Goal: Information Seeking & Learning: Learn about a topic

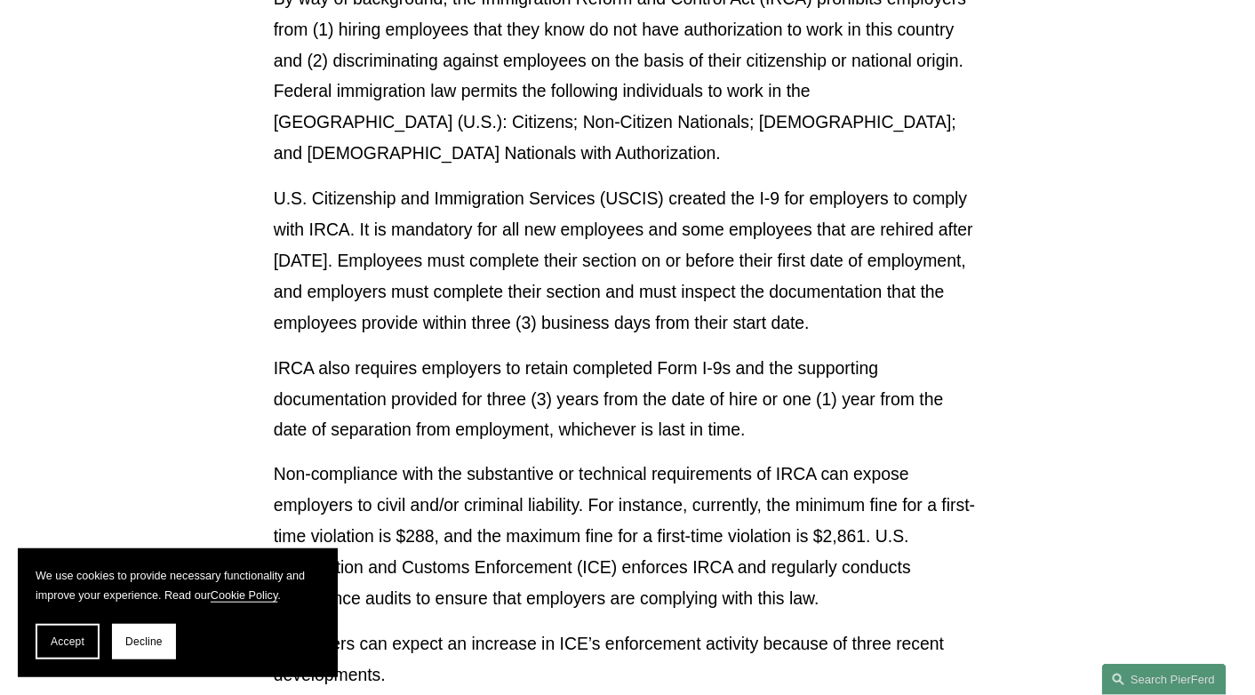
scroll to position [711, 0]
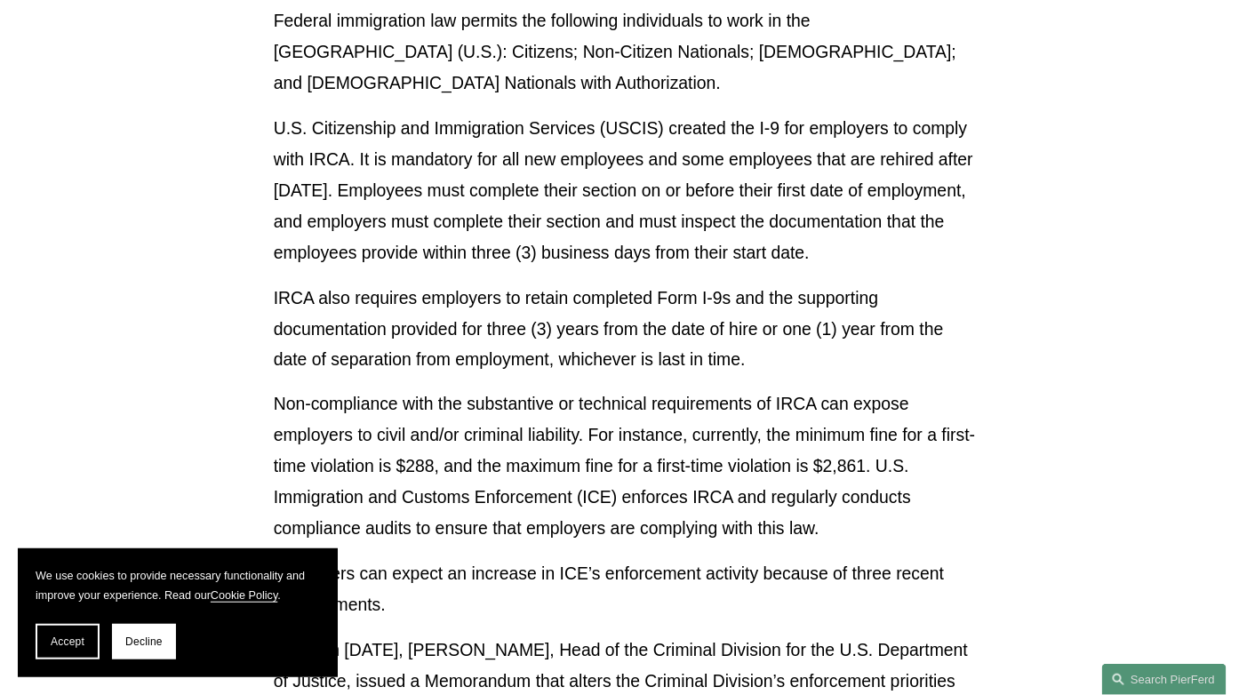
click at [494, 374] on p "IRCA also requires employers to retain completed Form I-9s and the supporting d…" at bounding box center [628, 329] width 708 height 93
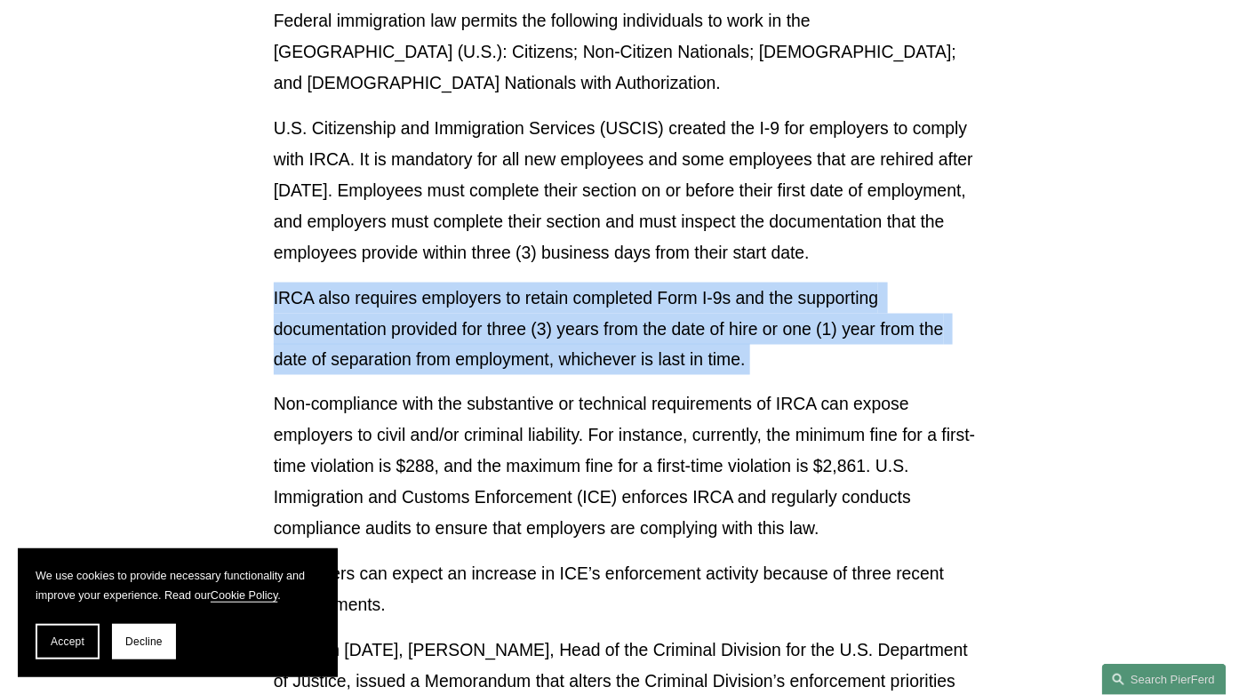
click at [494, 374] on p "IRCA also requires employers to retain completed Form I-9s and the supporting d…" at bounding box center [628, 329] width 708 height 93
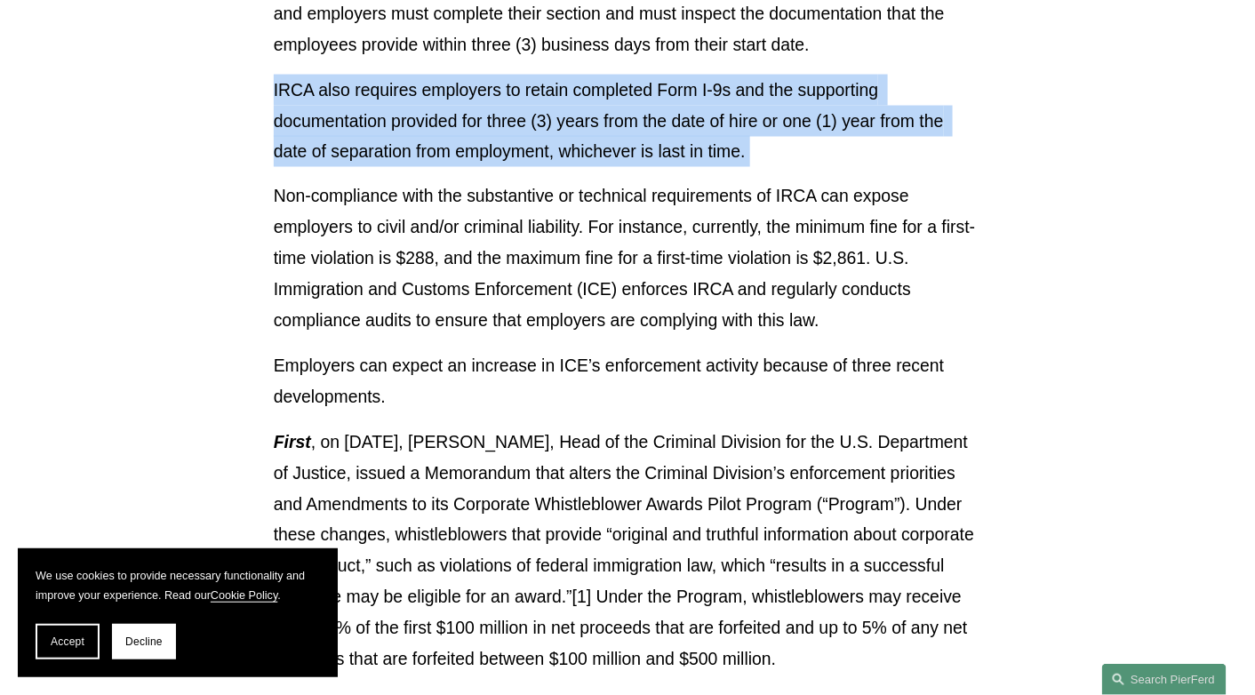
scroll to position [978, 0]
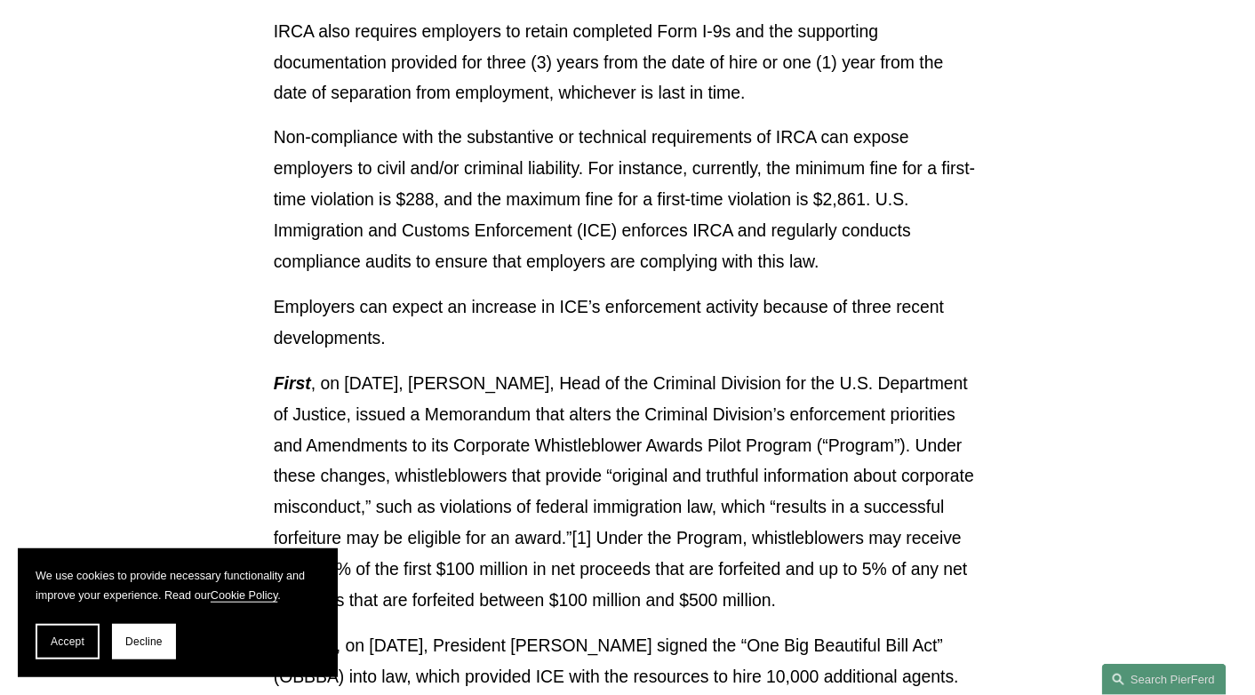
click at [493, 408] on p "First , on [DATE], [PERSON_NAME], Head of the Criminal Division for the U.S. De…" at bounding box center [628, 493] width 708 height 248
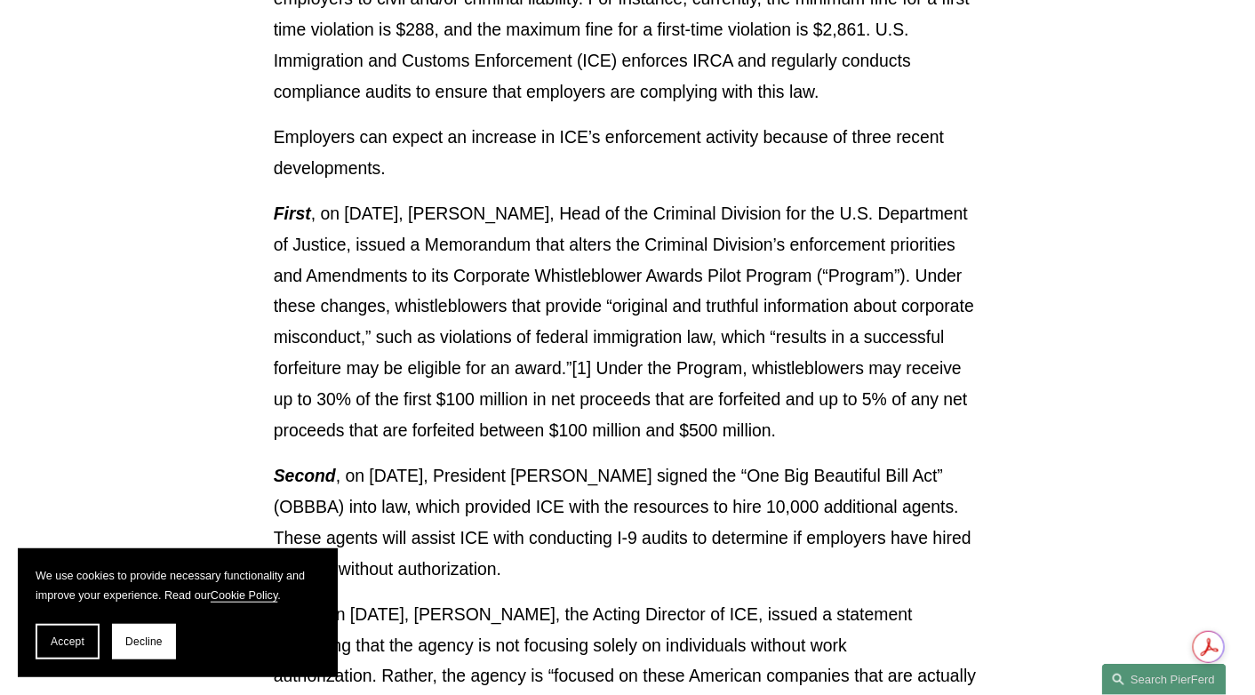
scroll to position [1156, 0]
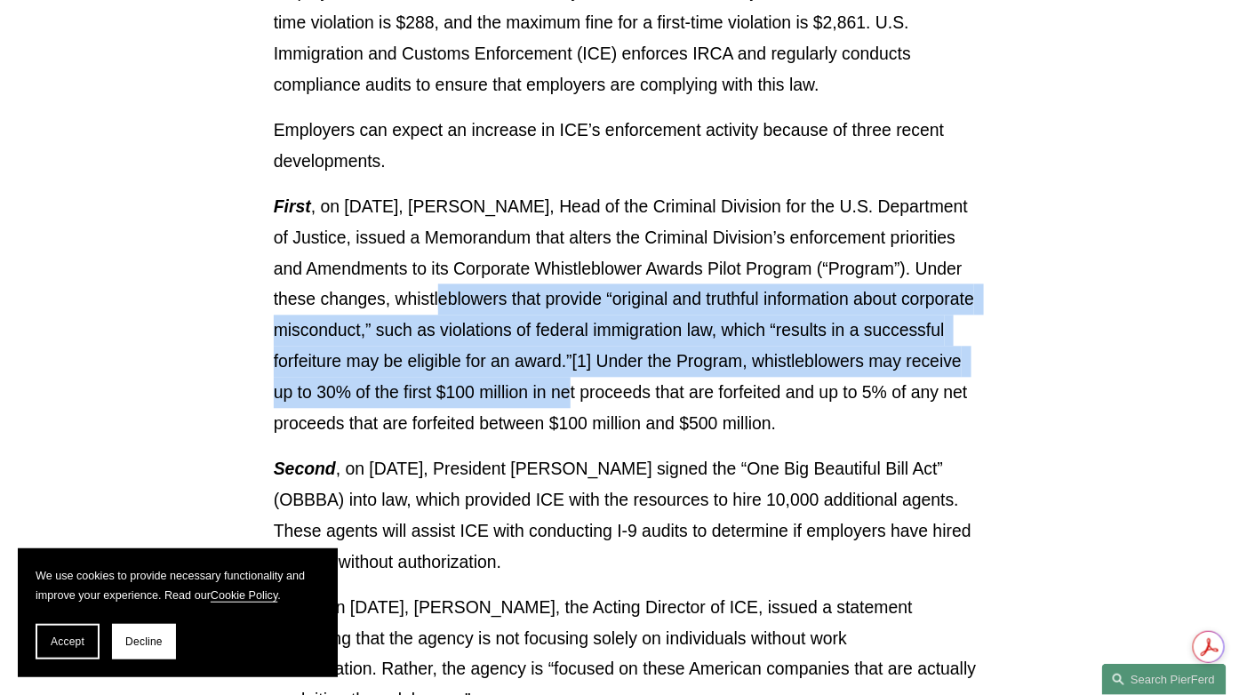
drag, startPoint x: 779, startPoint y: 436, endPoint x: 571, endPoint y: 344, distance: 227.3
click at [573, 346] on p "First , on [DATE], [PERSON_NAME], Head of the Criminal Division for the U.S. De…" at bounding box center [628, 315] width 708 height 248
click at [571, 344] on p "First , on [DATE], [PERSON_NAME], Head of the Criminal Division for the U.S. De…" at bounding box center [628, 315] width 708 height 248
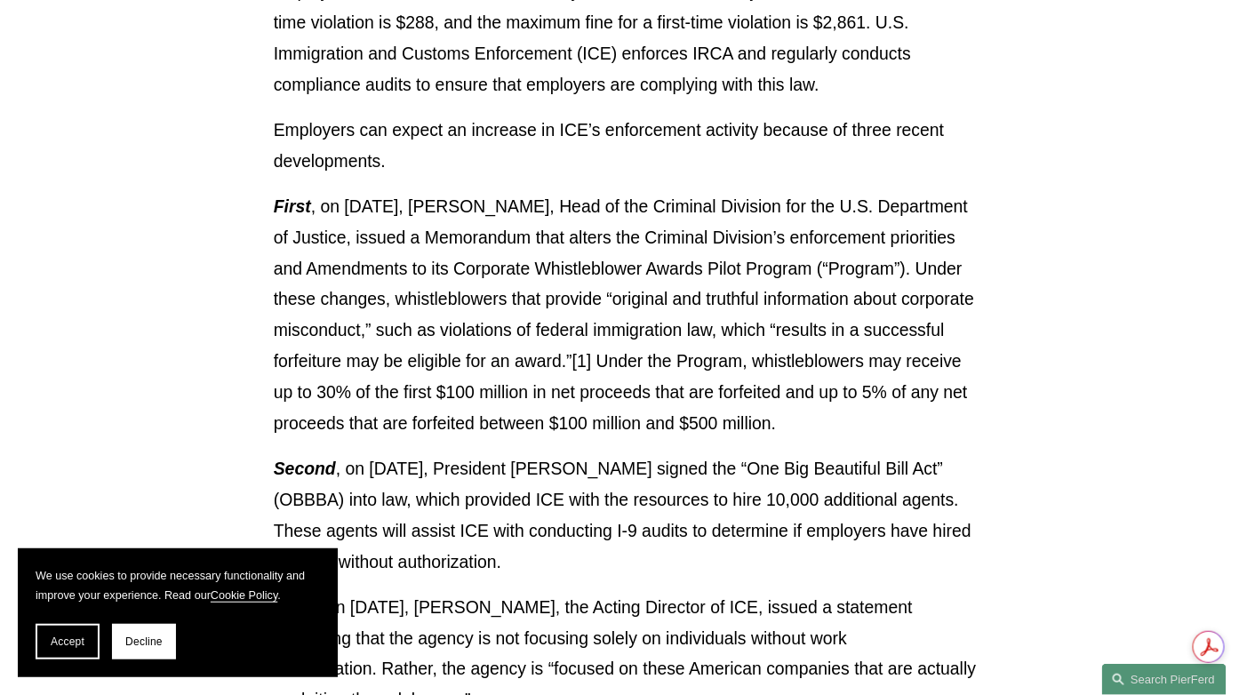
click at [405, 309] on p "First , on [DATE], [PERSON_NAME], Head of the Criminal Division for the U.S. De…" at bounding box center [628, 315] width 708 height 248
drag, startPoint x: 620, startPoint y: 356, endPoint x: 835, endPoint y: 476, distance: 246.4
click at [835, 439] on p "First , on [DATE], [PERSON_NAME], Head of the Criminal Division for the U.S. De…" at bounding box center [628, 315] width 708 height 248
click at [830, 439] on p "First , on [DATE], [PERSON_NAME], Head of the Criminal Division for the U.S. De…" at bounding box center [628, 315] width 708 height 248
drag, startPoint x: 823, startPoint y: 487, endPoint x: 883, endPoint y: 280, distance: 215.6
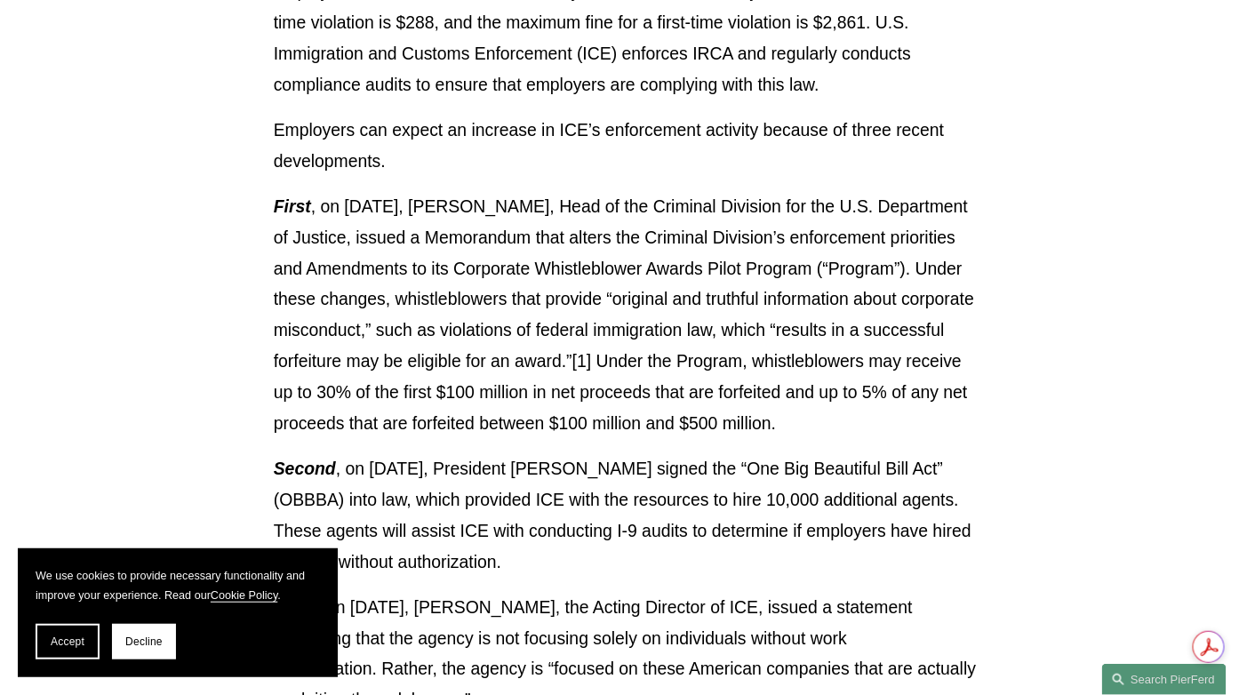
click at [873, 301] on p "First , on [DATE], [PERSON_NAME], Head of the Criminal Division for the U.S. De…" at bounding box center [628, 315] width 708 height 248
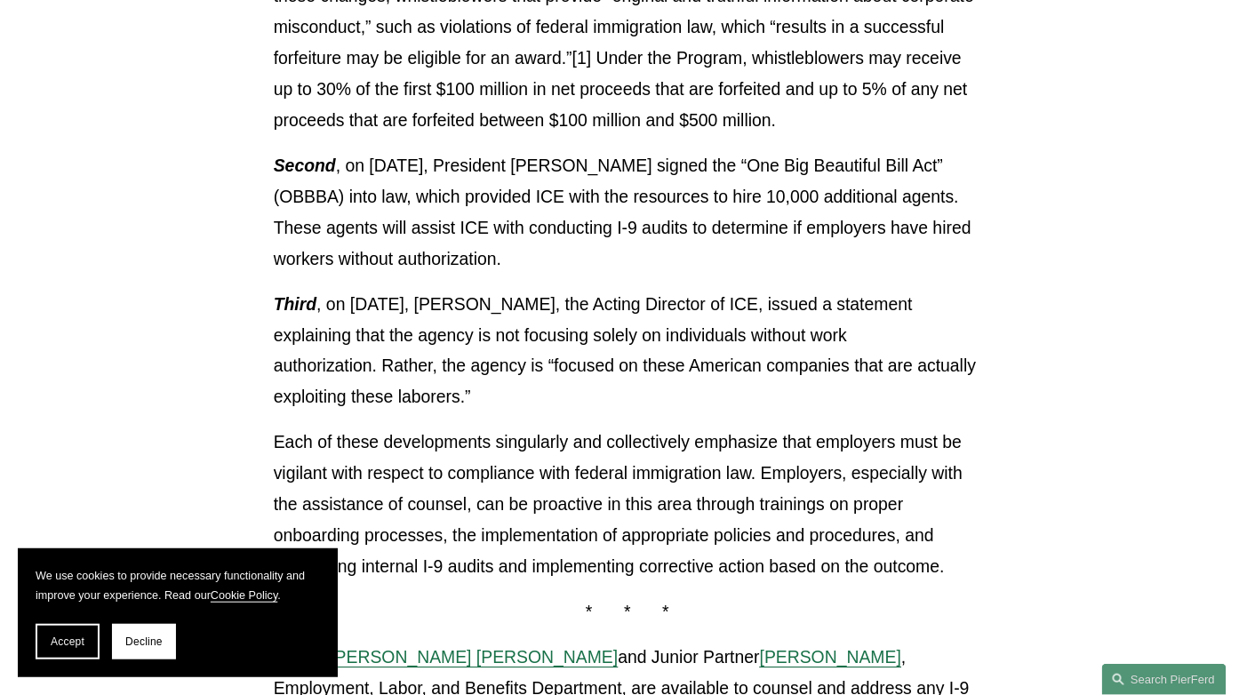
scroll to position [1512, 0]
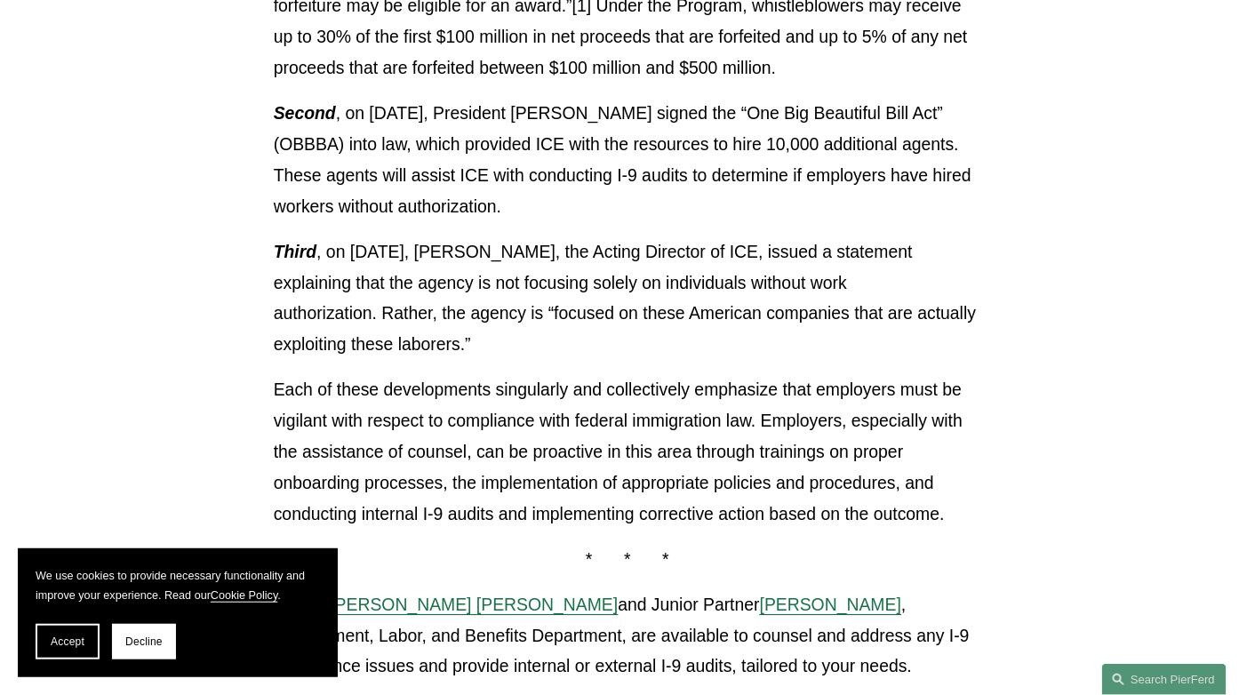
click at [384, 222] on p "Second , on [DATE], President [PERSON_NAME] signed the “One Big Beautiful Bill …" at bounding box center [628, 160] width 708 height 124
drag, startPoint x: 633, startPoint y: 145, endPoint x: 678, endPoint y: 277, distance: 139.7
click at [670, 222] on p "Second , on [DATE], President [PERSON_NAME] signed the “One Big Beautiful Bill …" at bounding box center [628, 160] width 708 height 124
drag, startPoint x: 663, startPoint y: 278, endPoint x: 655, endPoint y: 413, distance: 135.4
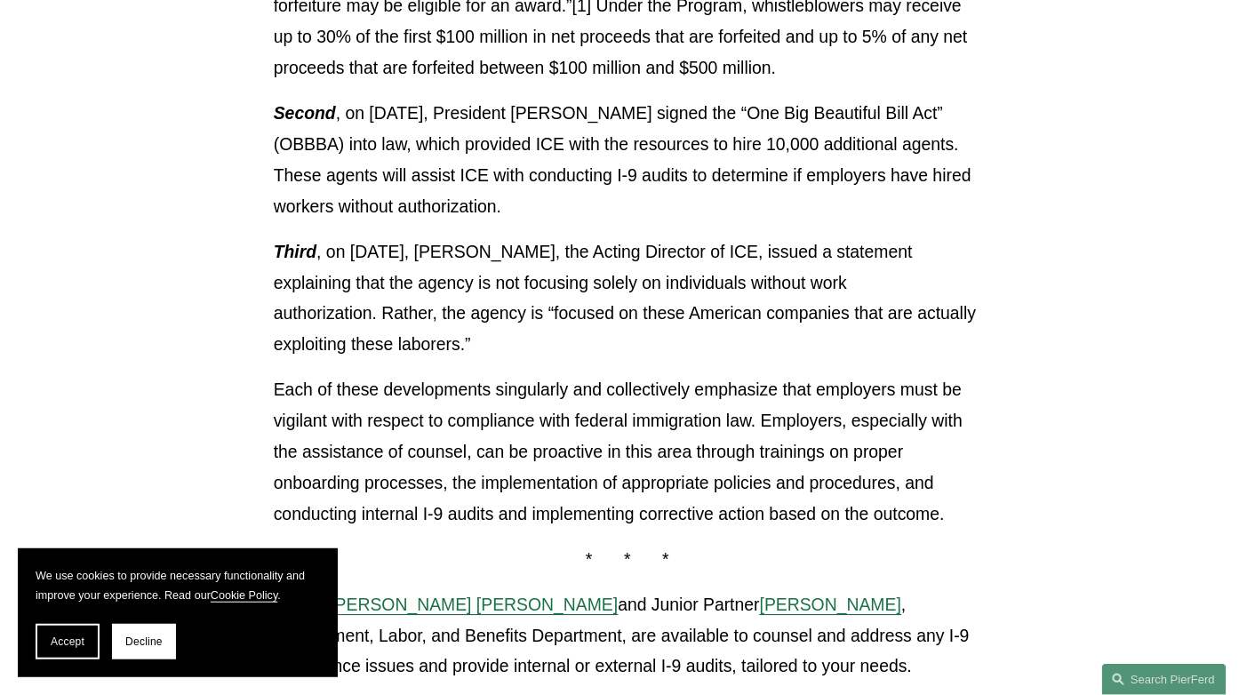
click at [649, 361] on p "Third , on [DATE], [PERSON_NAME], the Acting Director of ICE, issued a statemen…" at bounding box center [628, 299] width 708 height 124
drag, startPoint x: 645, startPoint y: 421, endPoint x: 710, endPoint y: 268, distance: 167.3
click at [710, 222] on p "Second , on [DATE], President [PERSON_NAME] signed the “One Big Beautiful Bill …" at bounding box center [628, 160] width 708 height 124
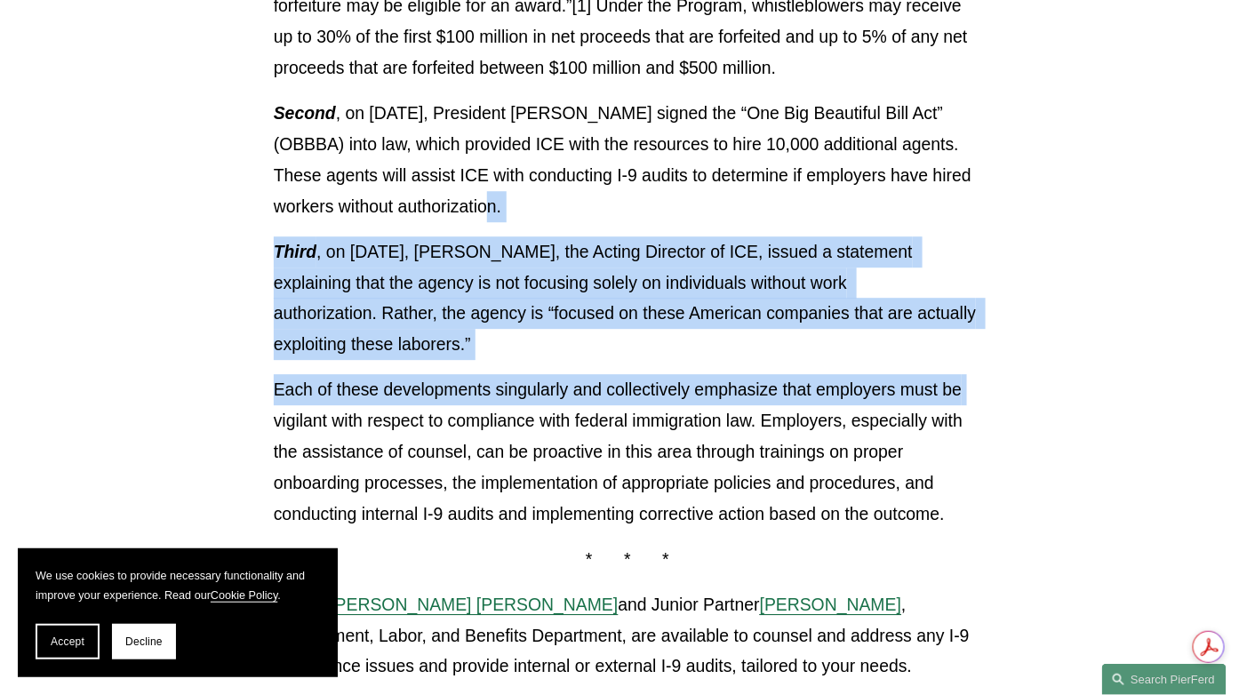
drag, startPoint x: 710, startPoint y: 268, endPoint x: 1121, endPoint y: 428, distance: 440.9
drag, startPoint x: 1121, startPoint y: 428, endPoint x: 1143, endPoint y: 263, distance: 166.0
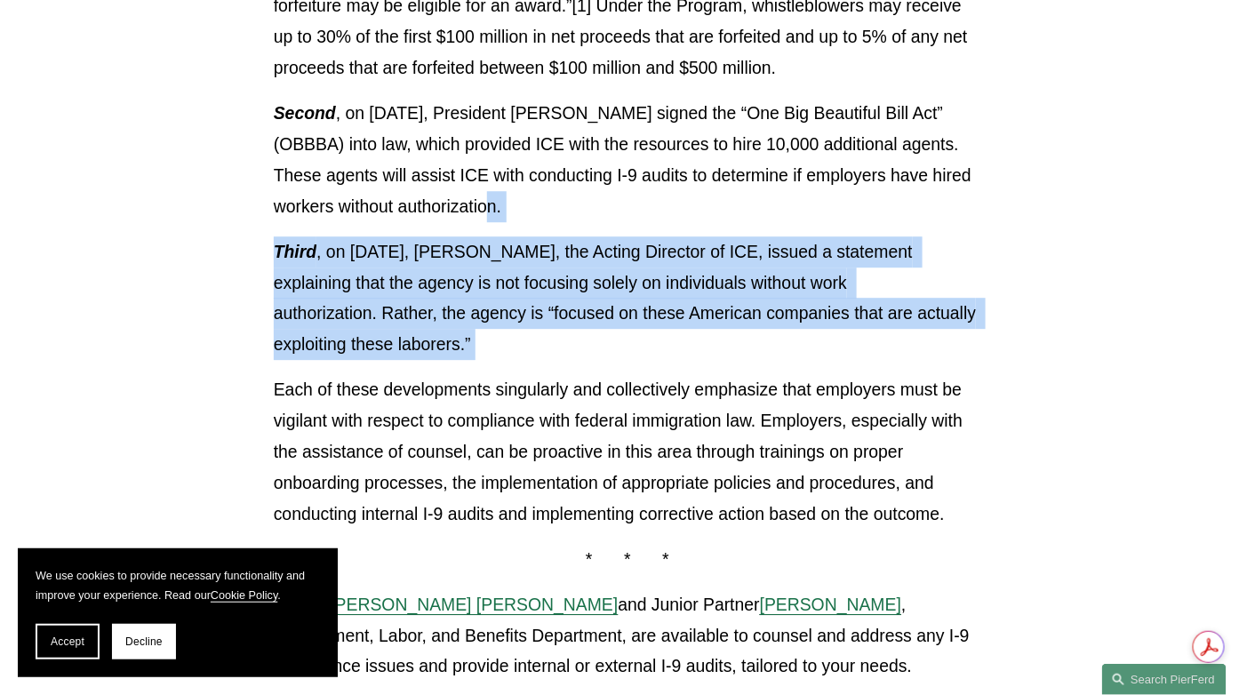
drag, startPoint x: 1143, startPoint y: 263, endPoint x: 1132, endPoint y: 400, distance: 137.4
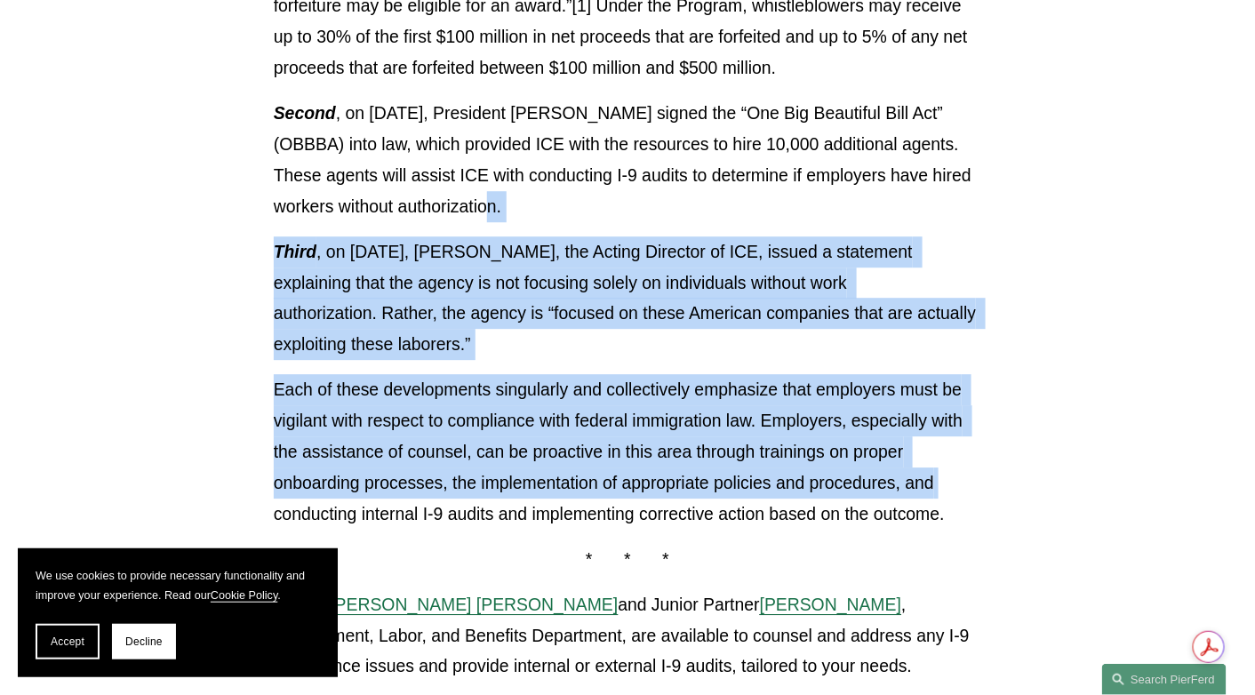
drag, startPoint x: 662, startPoint y: 274, endPoint x: 1076, endPoint y: 519, distance: 481.6
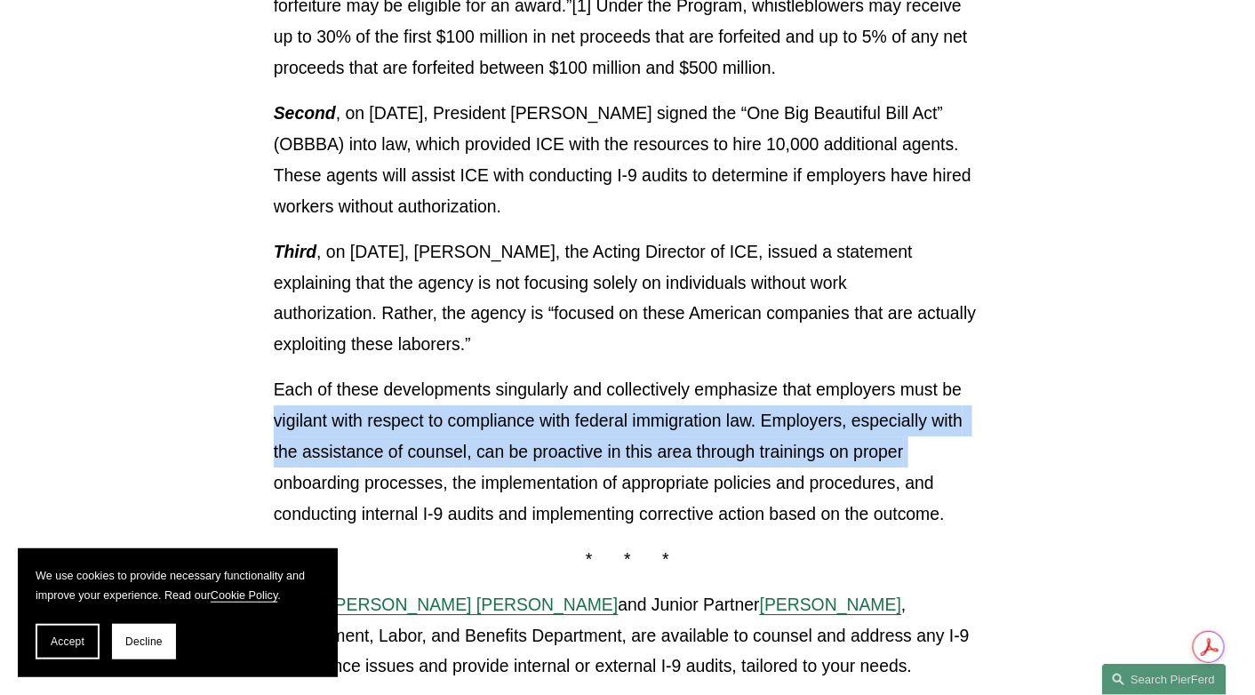
drag, startPoint x: 962, startPoint y: 510, endPoint x: 1015, endPoint y: 440, distance: 88.2
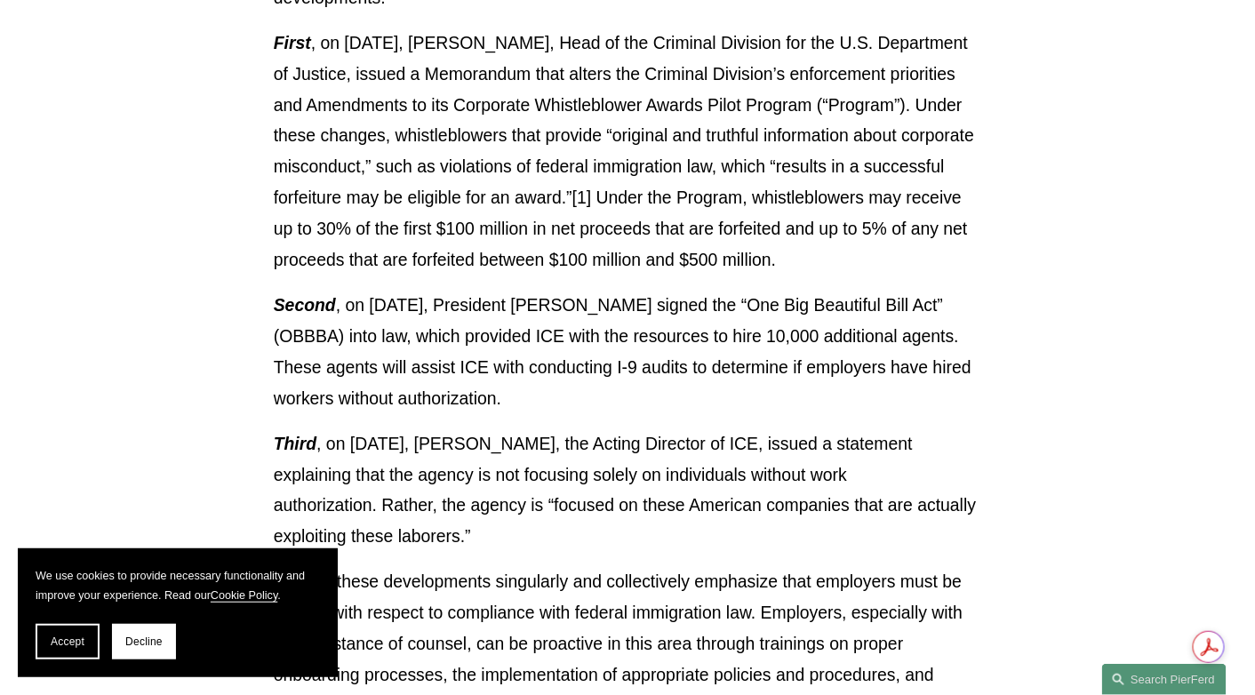
scroll to position [1334, 0]
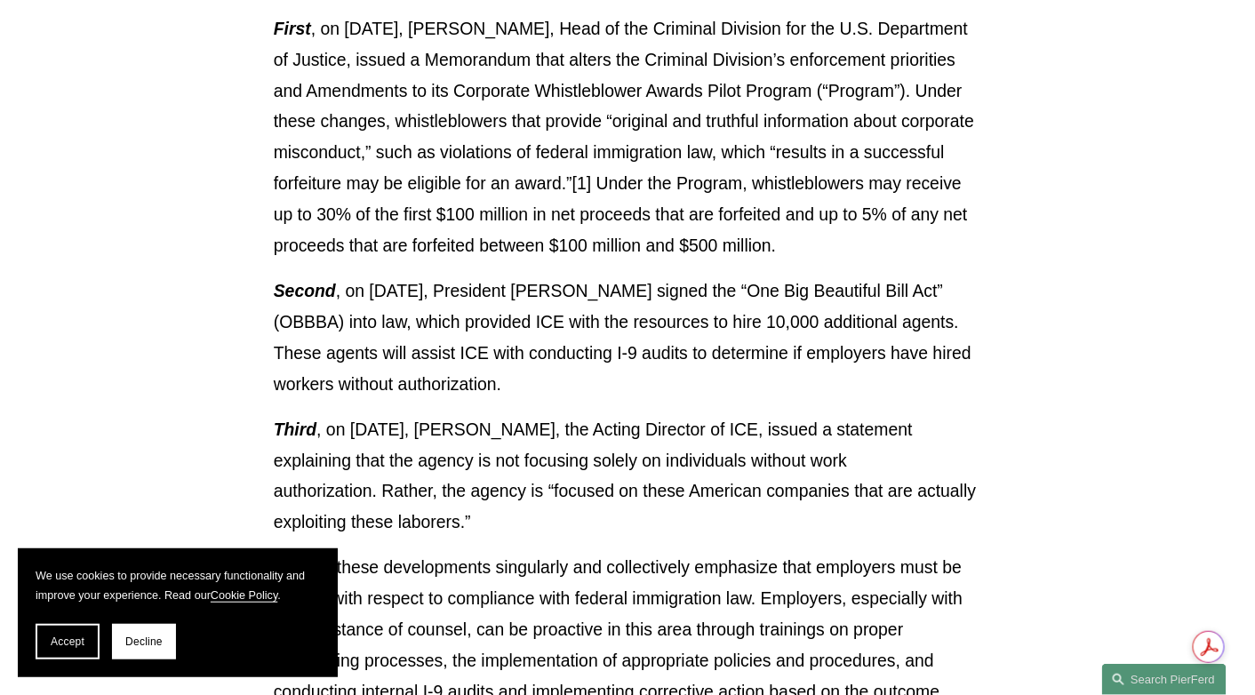
drag, startPoint x: 731, startPoint y: 458, endPoint x: 796, endPoint y: 311, distance: 160.4
click at [797, 261] on p "First , on [DATE], [PERSON_NAME], Head of the Criminal Division for the U.S. De…" at bounding box center [628, 137] width 708 height 248
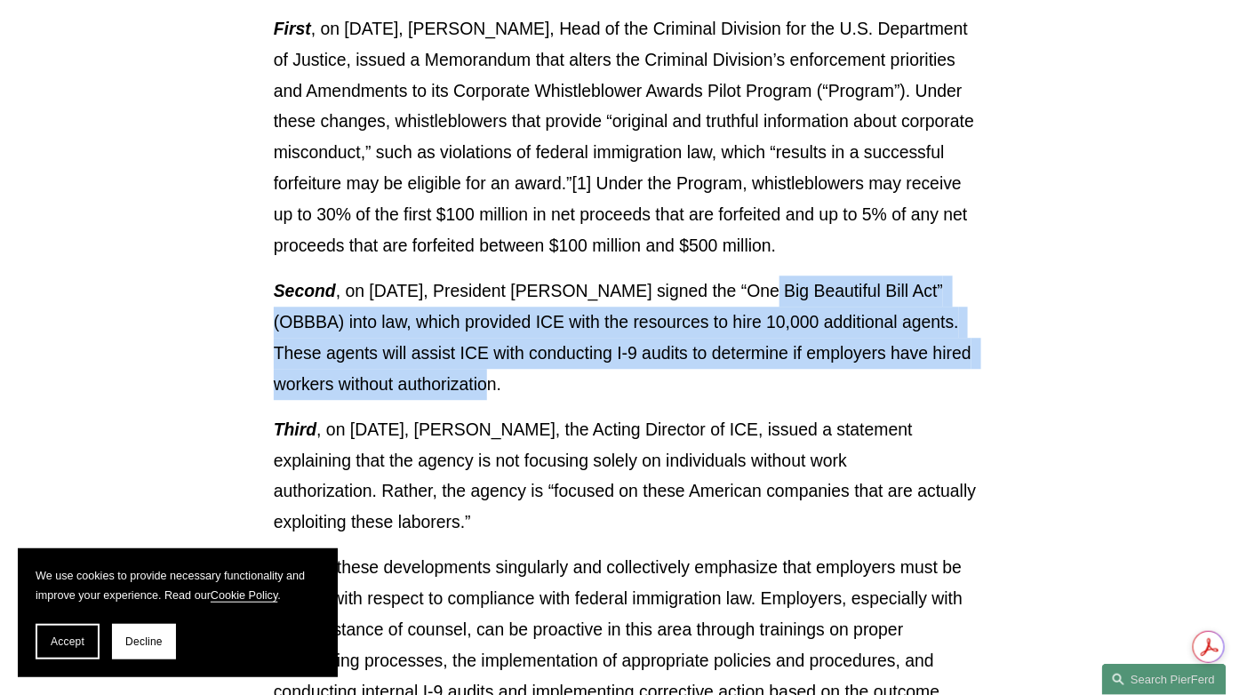
drag, startPoint x: 737, startPoint y: 327, endPoint x: 771, endPoint y: 445, distance: 123.0
click at [771, 400] on p "Second , on [DATE], President [PERSON_NAME] signed the “One Big Beautiful Bill …" at bounding box center [628, 338] width 708 height 124
